Goal: Check status: Check status

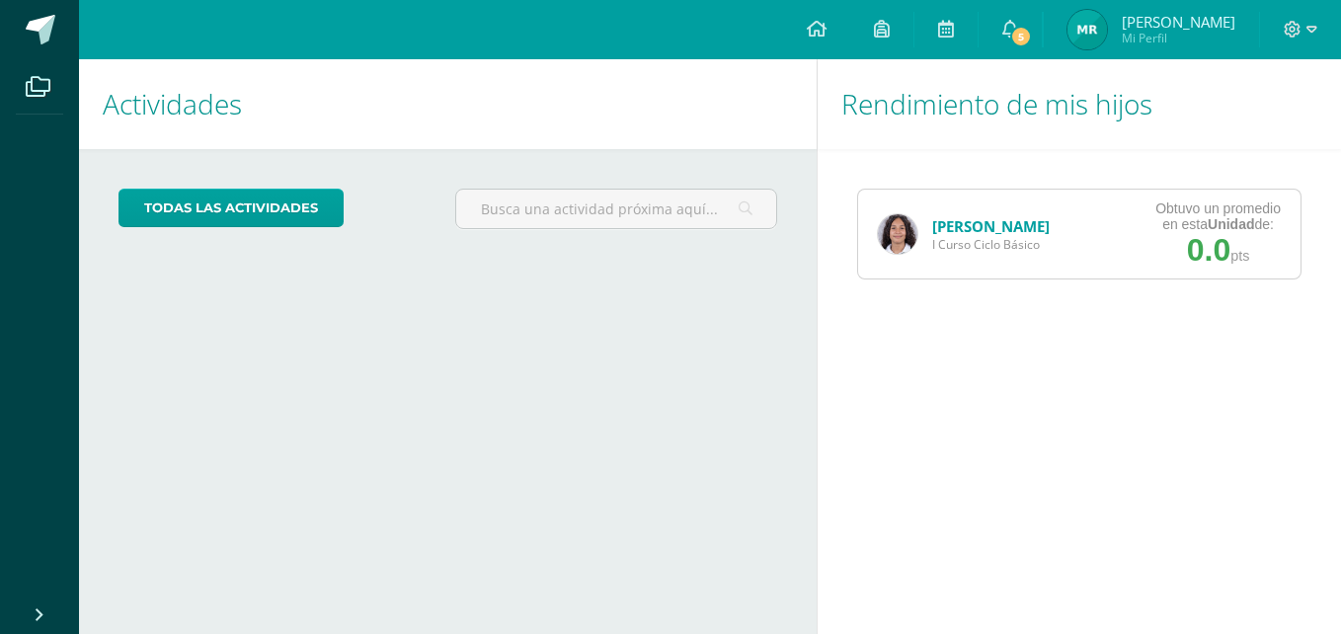
click at [906, 243] on img at bounding box center [897, 233] width 39 height 39
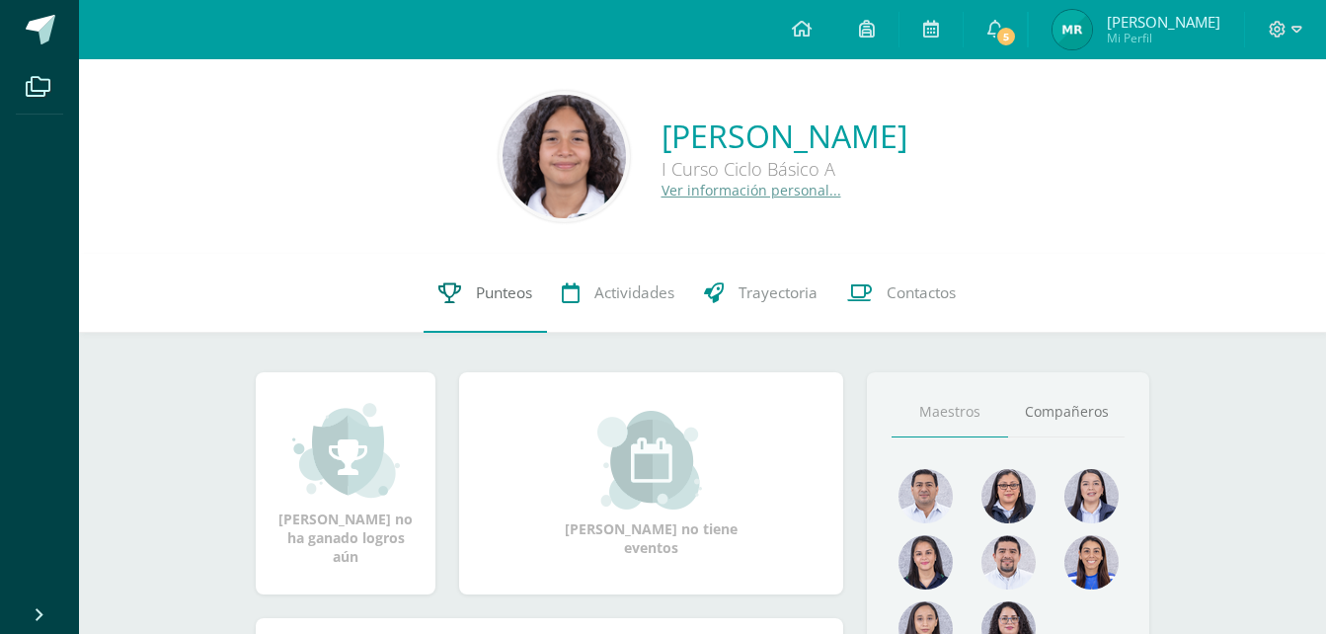
click at [512, 300] on span "Punteos" at bounding box center [504, 292] width 56 height 21
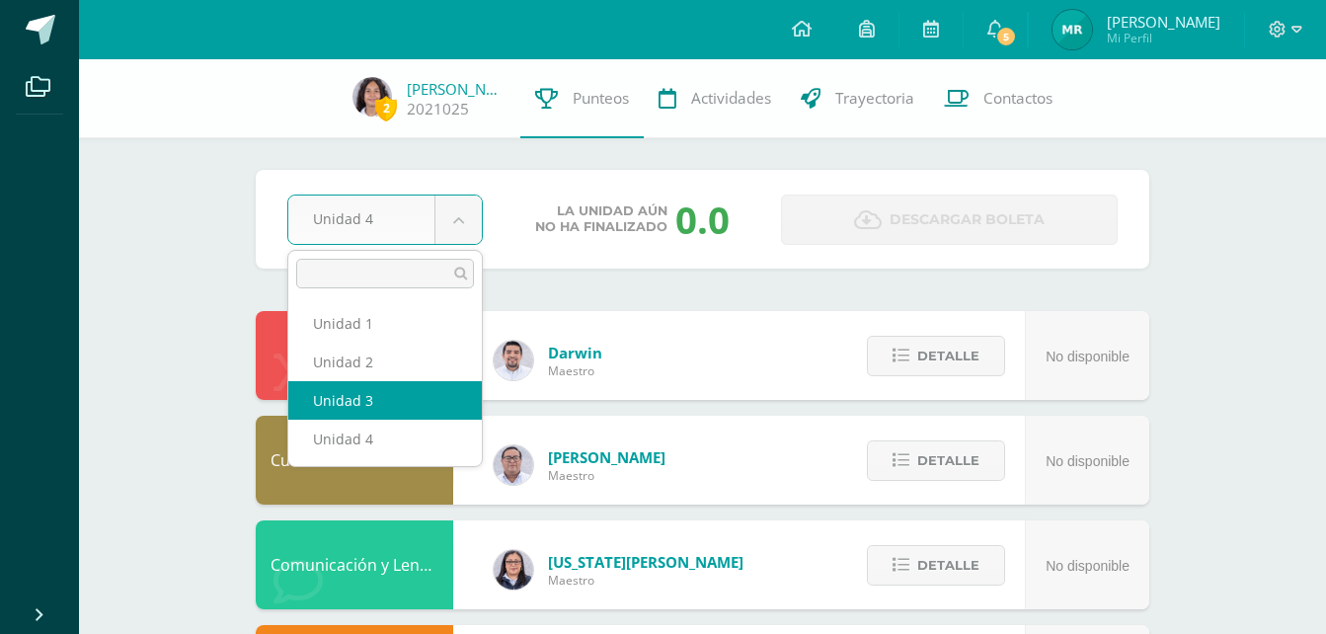
drag, startPoint x: 459, startPoint y: 228, endPoint x: 417, endPoint y: 397, distance: 174.1
select select "Unidad 3"
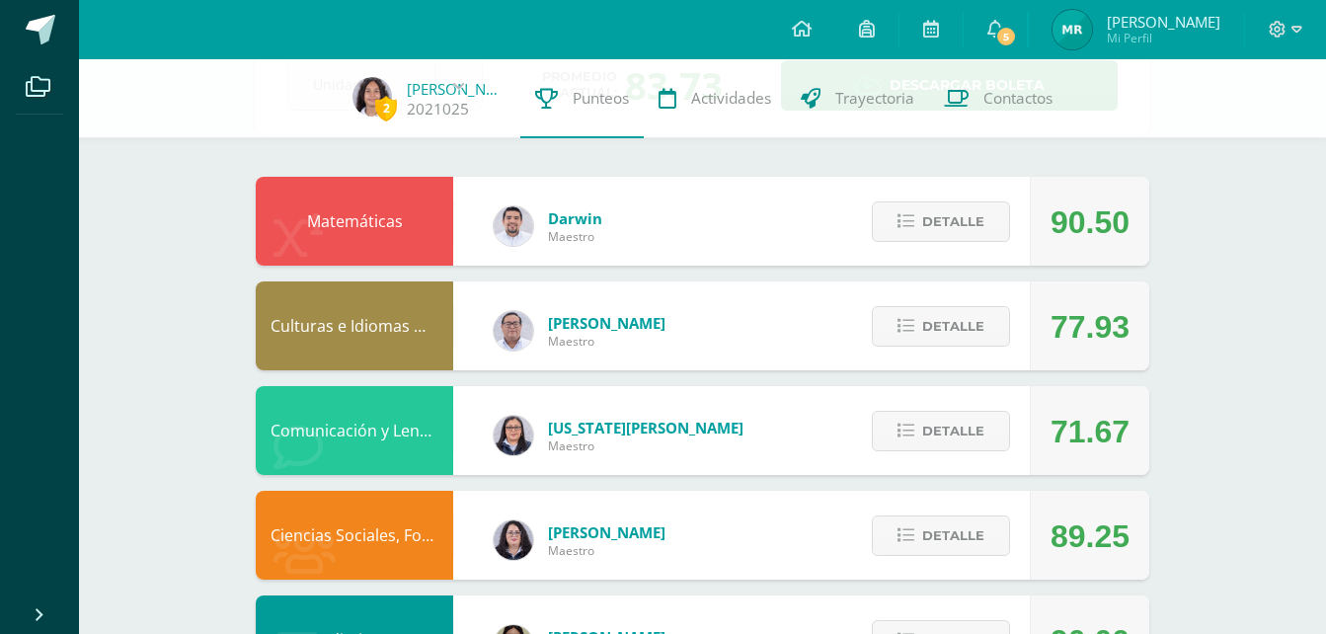
scroll to position [137, 0]
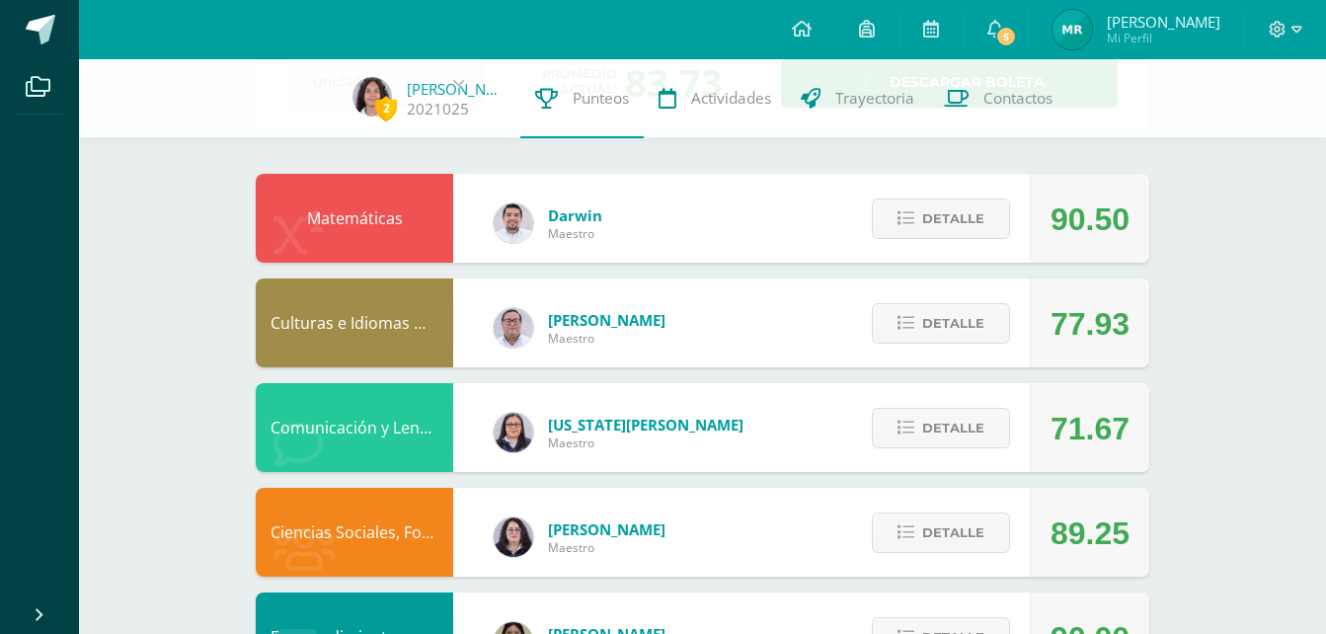
click at [1042, 199] on div "90.50" at bounding box center [1089, 218] width 119 height 89
click at [972, 222] on span "Detalle" at bounding box center [953, 218] width 62 height 37
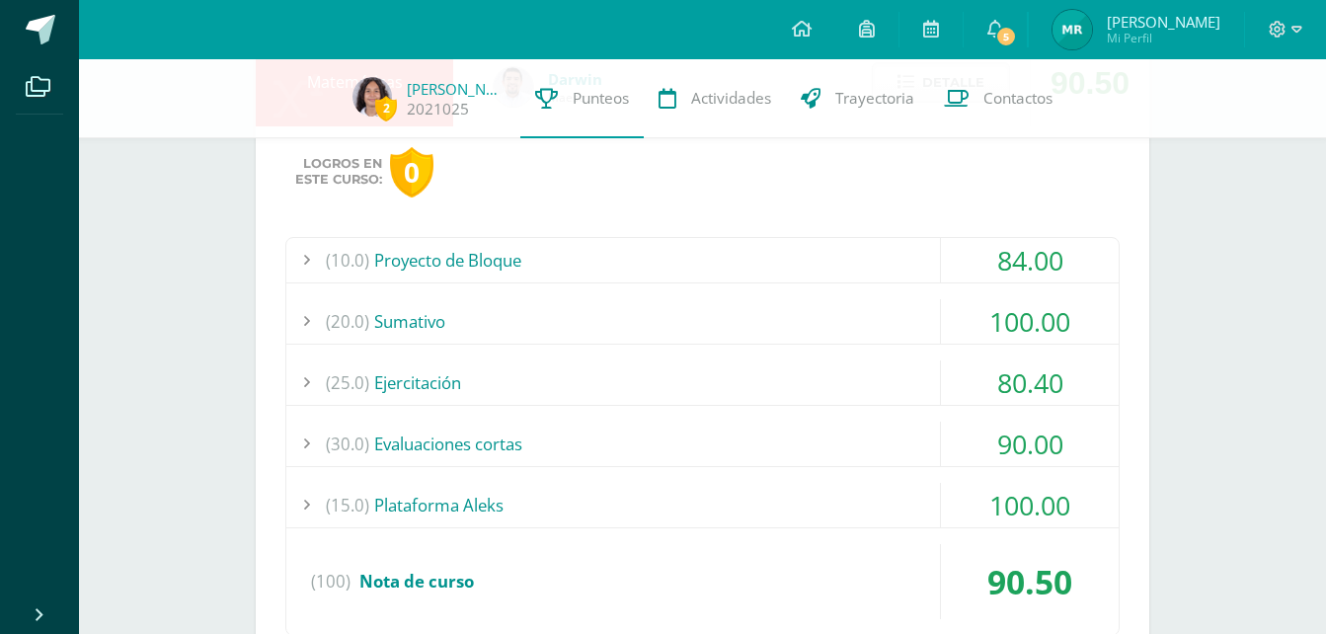
scroll to position [277, 0]
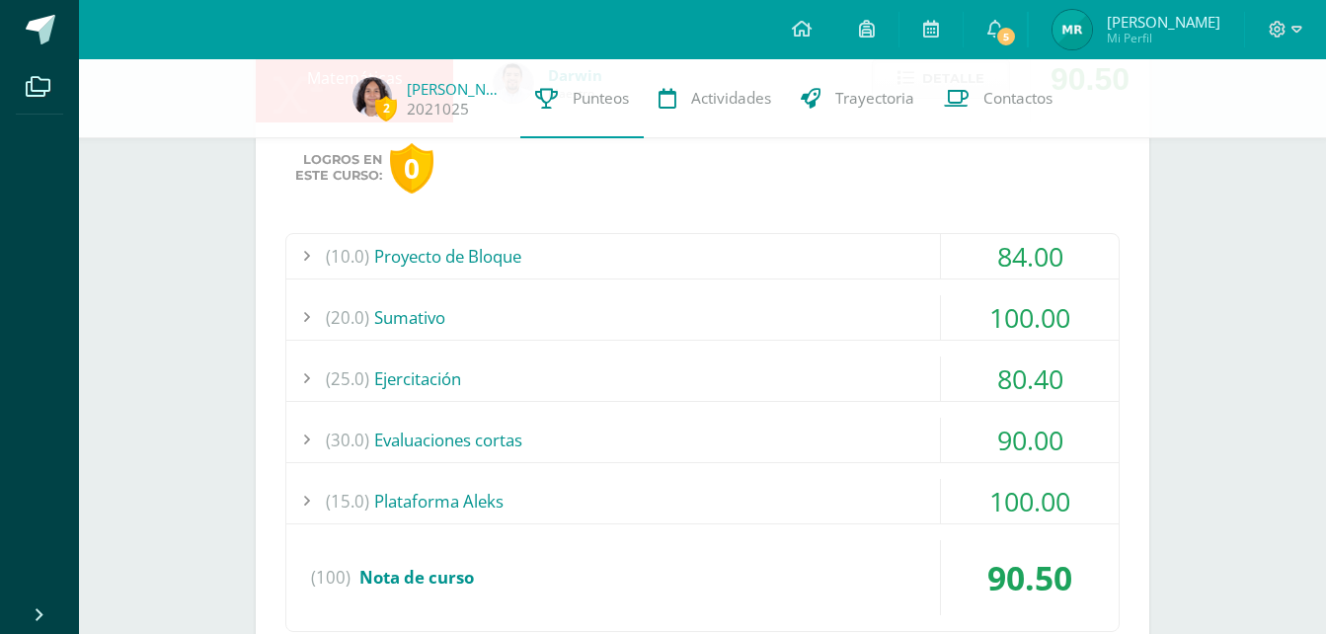
click at [449, 325] on div "(20.0) Sumativo" at bounding box center [702, 317] width 832 height 44
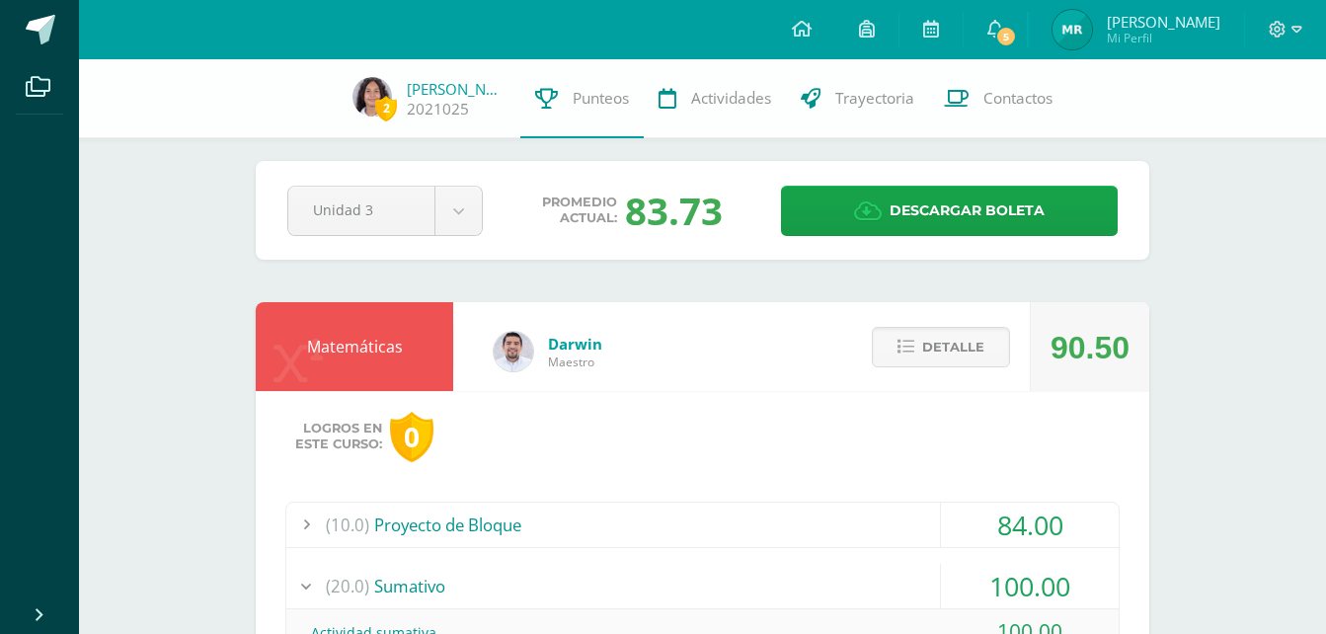
scroll to position [0, 0]
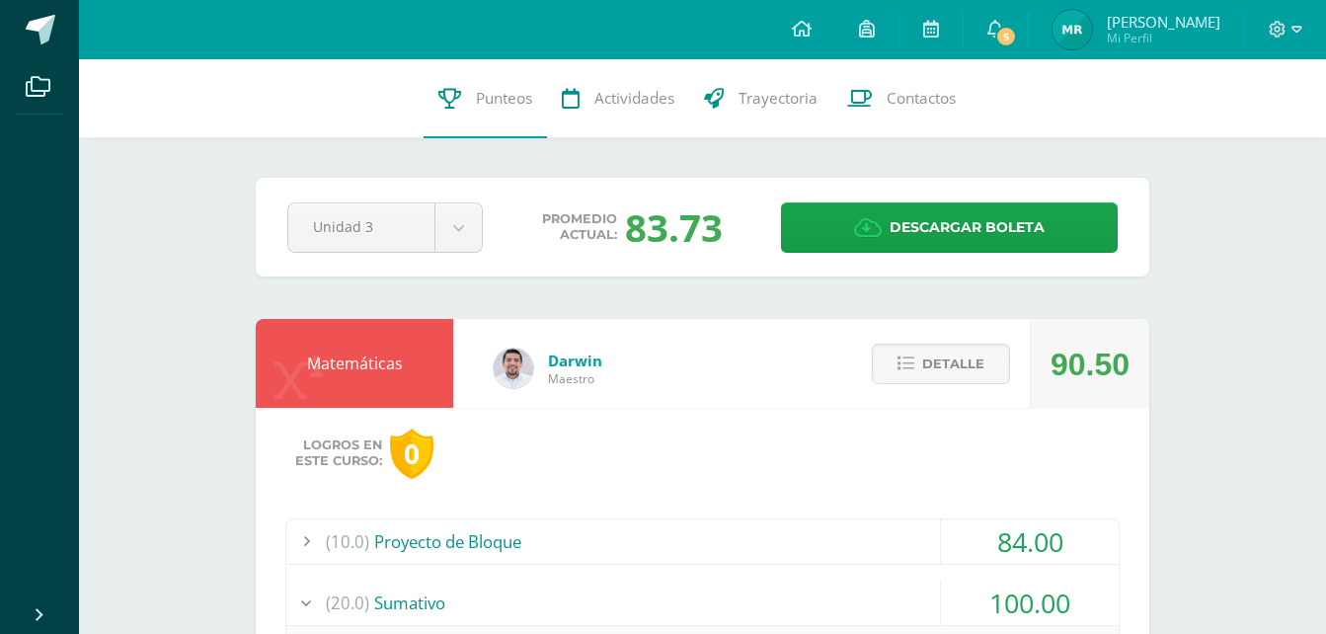
click at [657, 12] on div "Configuración Cerrar sesión Mitchell Floridalma Mi Perfil 5 5 Avisos 90 avisos …" at bounding box center [702, 29] width 1247 height 59
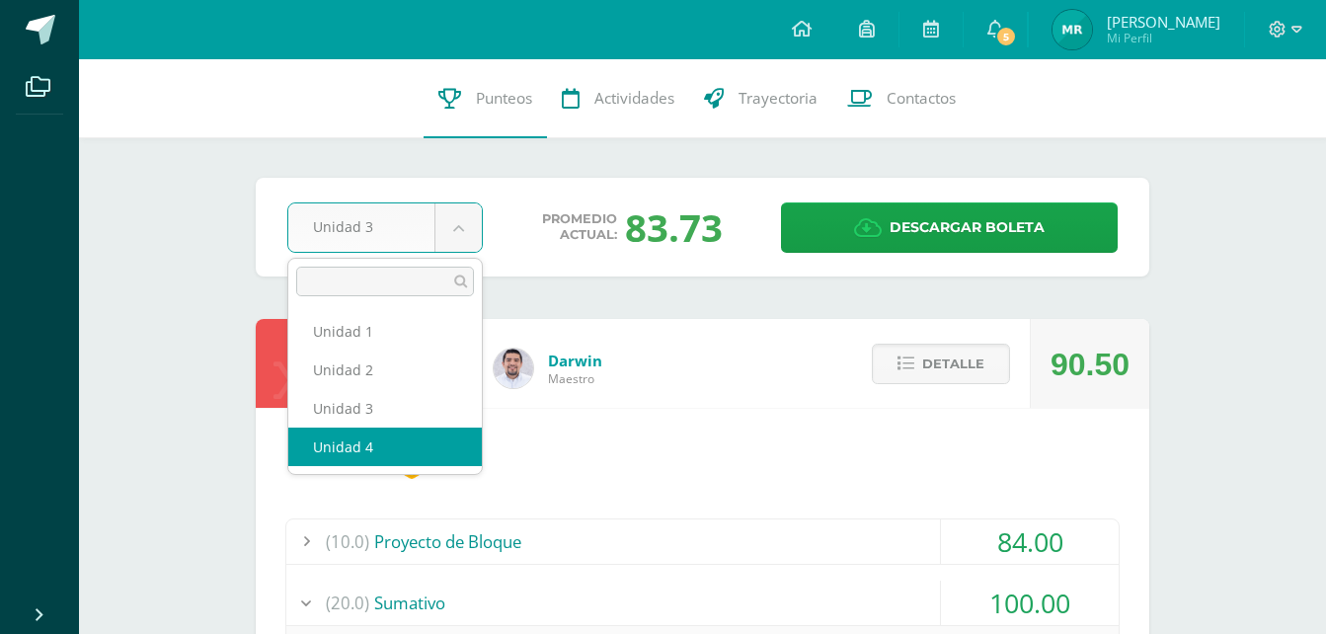
select select "Unidad 4"
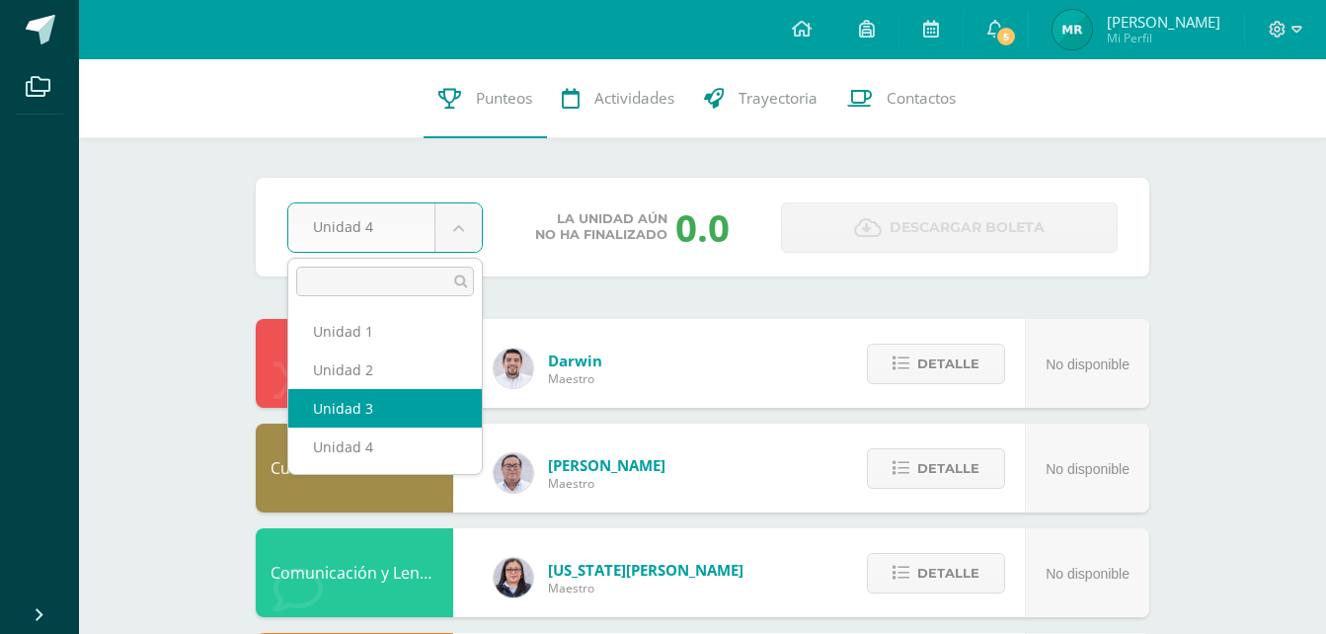
select select "Unidad 3"
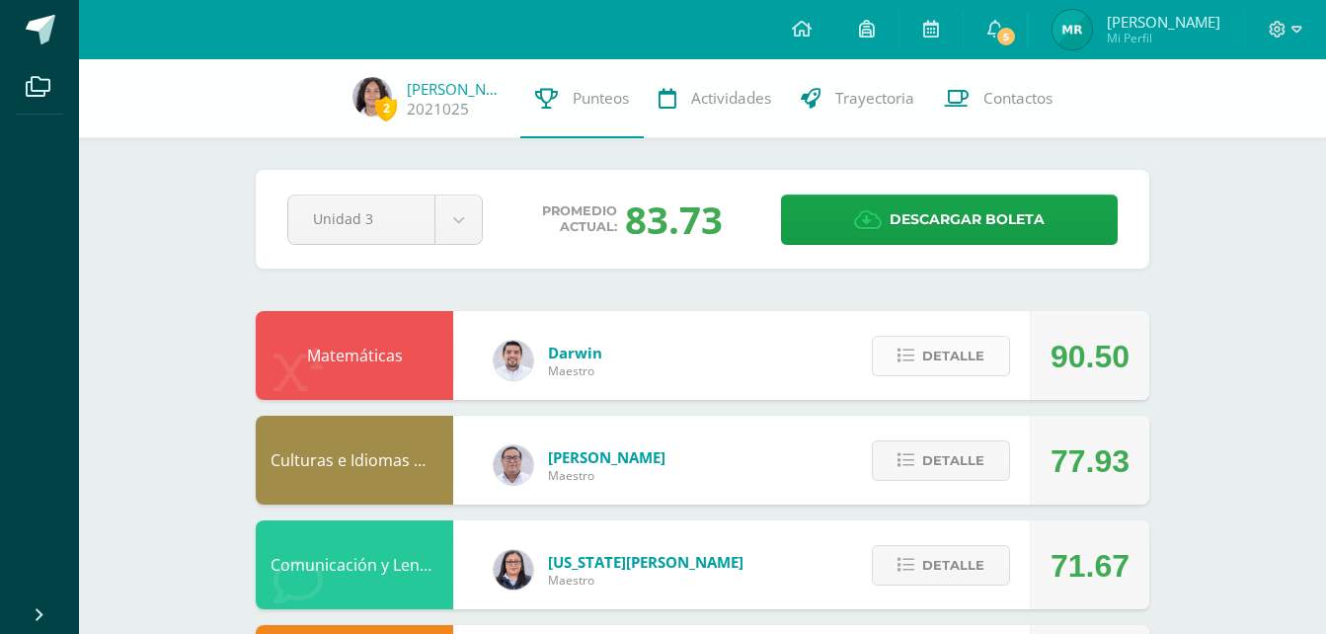
click at [974, 360] on span "Detalle" at bounding box center [953, 356] width 62 height 37
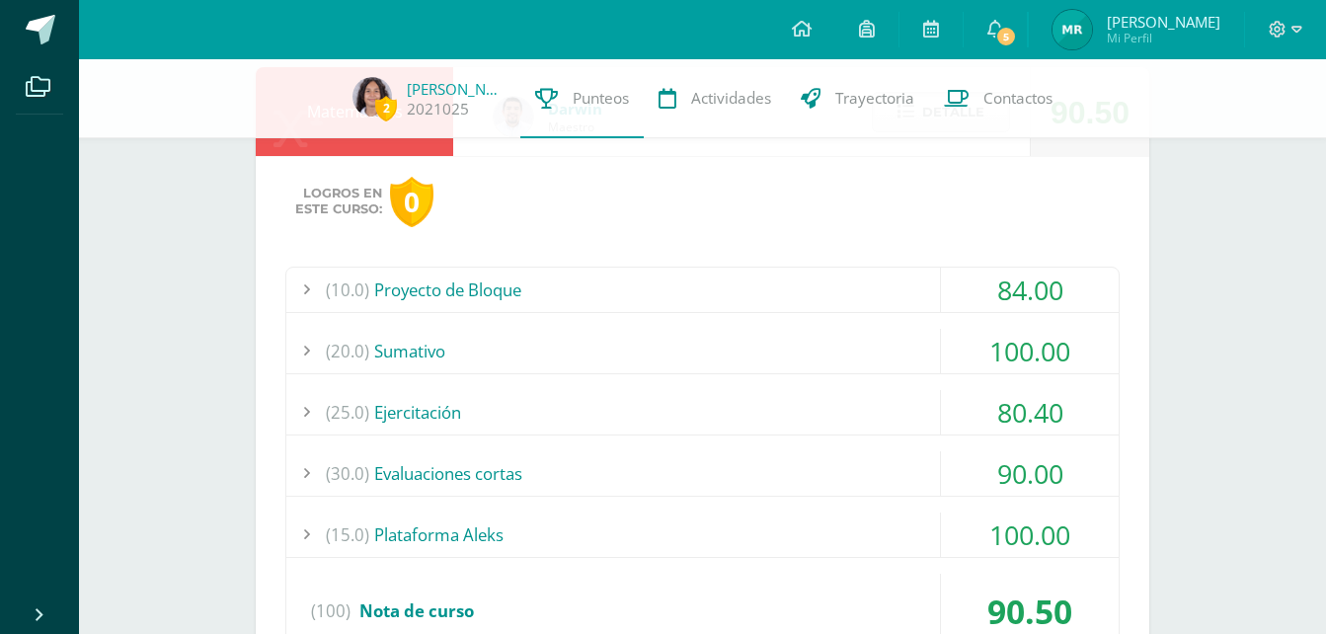
scroll to position [253, 0]
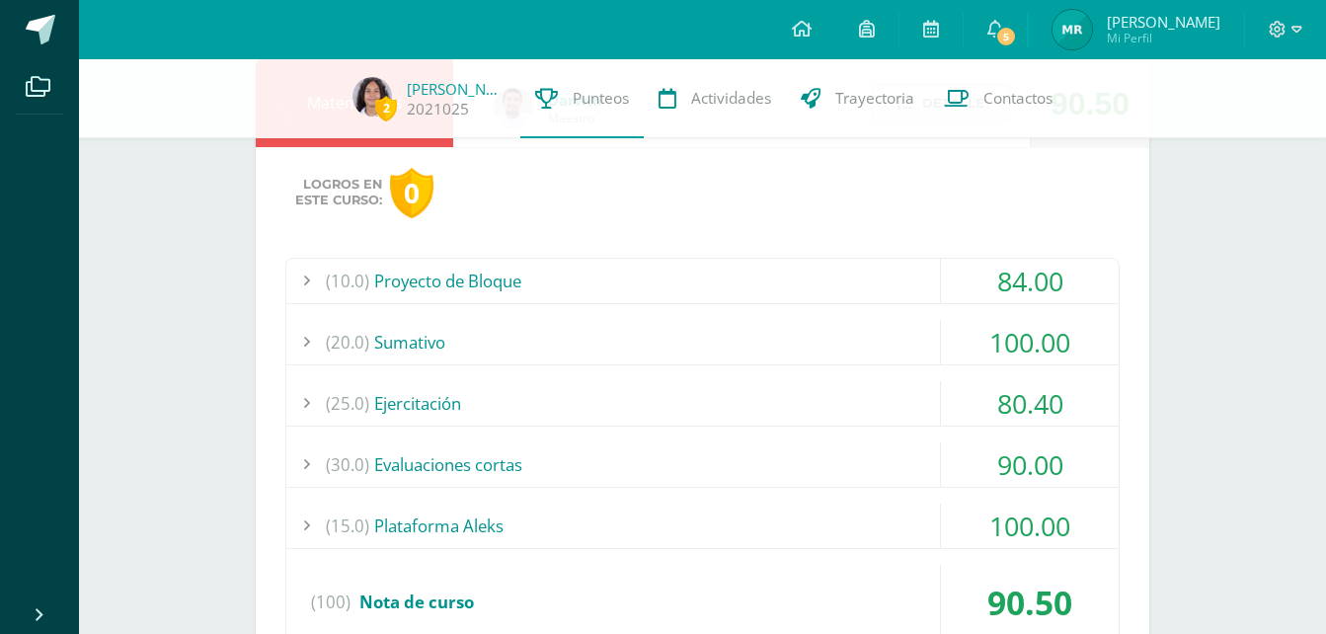
click at [343, 328] on span "(20.0)" at bounding box center [347, 342] width 43 height 44
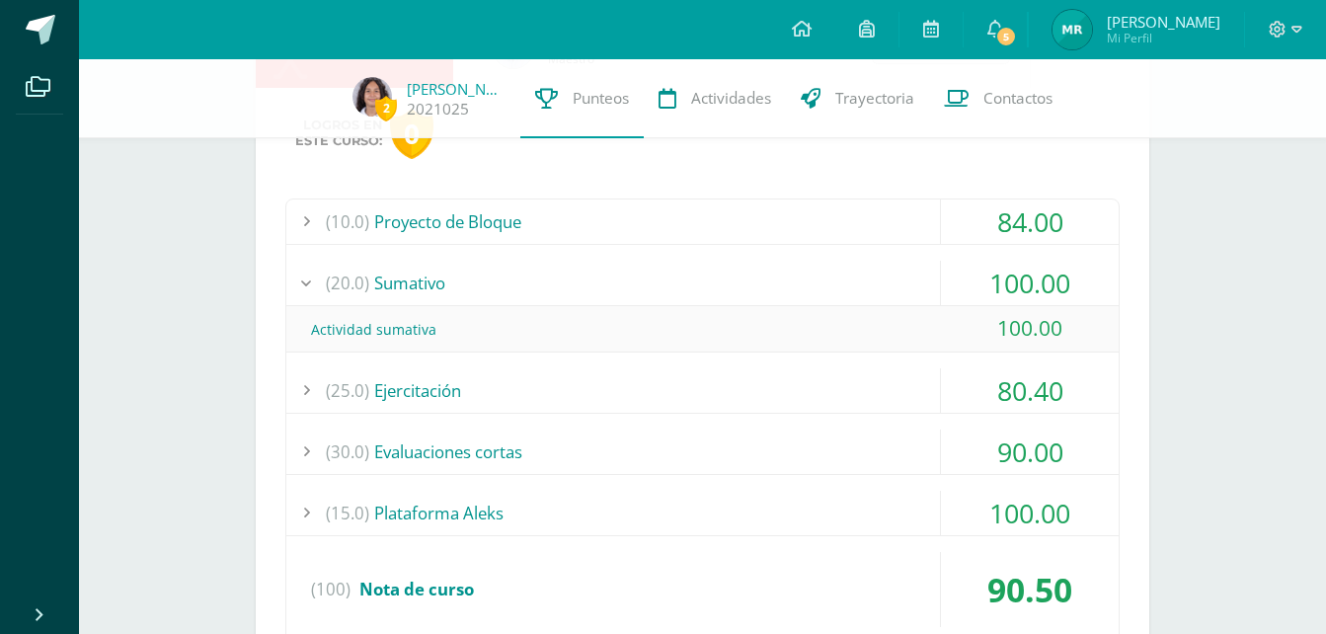
scroll to position [299, 0]
